Goal: Task Accomplishment & Management: Use online tool/utility

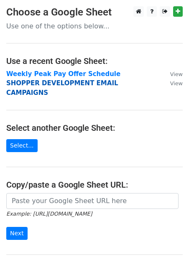
click at [56, 82] on strong "SHOPPER DEVELOPMENT EMAIL CAMPAIGNS" at bounding box center [62, 87] width 112 height 17
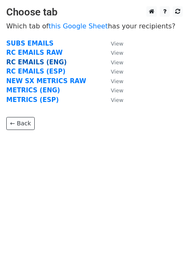
click at [37, 62] on strong "RC EMAILS (ENG)" at bounding box center [36, 63] width 61 height 8
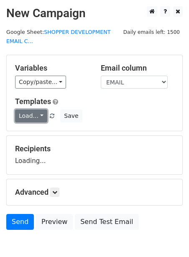
click at [18, 115] on link "Load..." at bounding box center [31, 115] width 32 height 13
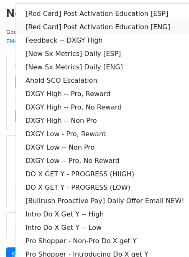
click at [53, 25] on link "[Red Card] Post Activation Education [ENG]" at bounding box center [104, 26] width 179 height 13
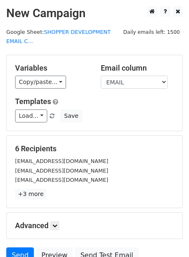
scroll to position [77, 0]
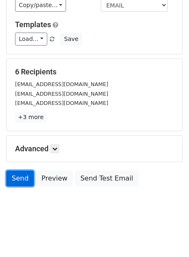
click at [15, 173] on link "Send" at bounding box center [20, 179] width 28 height 16
